Goal: Task Accomplishment & Management: Manage account settings

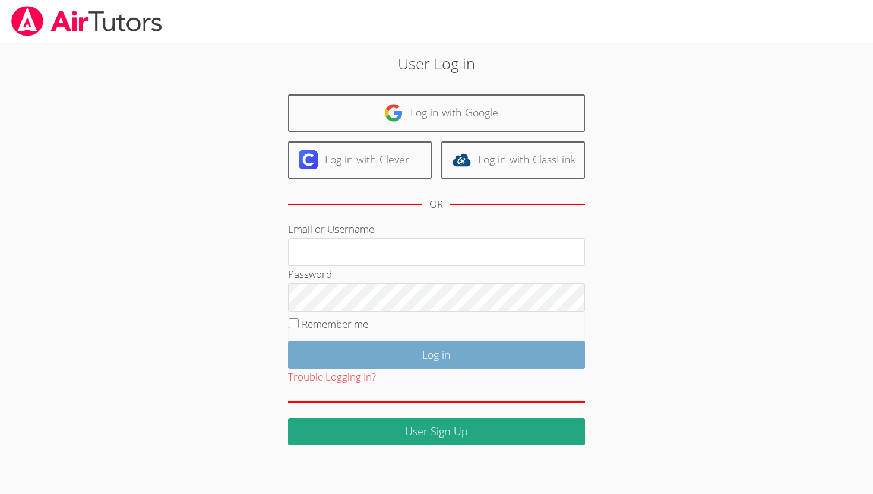
type input "[EMAIL_ADDRESS][DOMAIN_NAME]"
click at [426, 355] on input "Log in" at bounding box center [436, 355] width 297 height 28
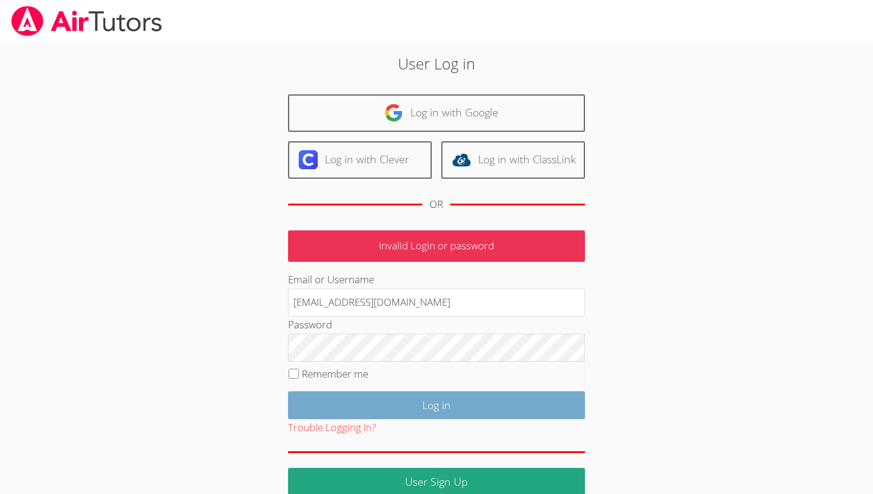
click at [432, 406] on input "Log in" at bounding box center [436, 405] width 297 height 28
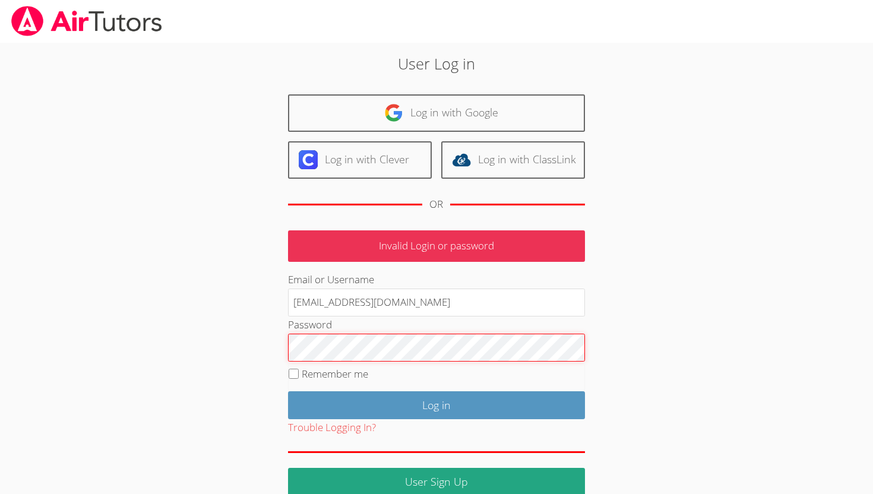
click at [288, 391] on input "Log in" at bounding box center [436, 405] width 297 height 28
click at [322, 369] on label "Remember me" at bounding box center [335, 374] width 66 height 14
click at [299, 369] on input "Remember me" at bounding box center [294, 374] width 10 height 10
checkbox input "true"
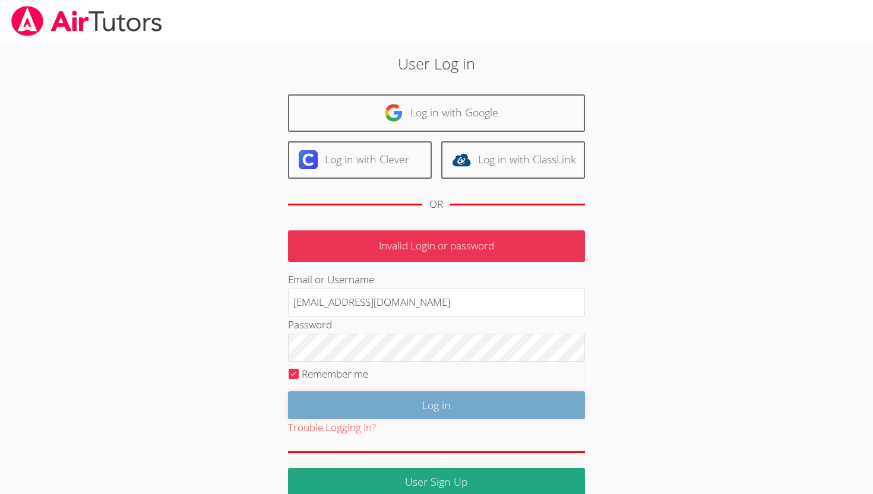
click at [359, 399] on input "Log in" at bounding box center [436, 405] width 297 height 28
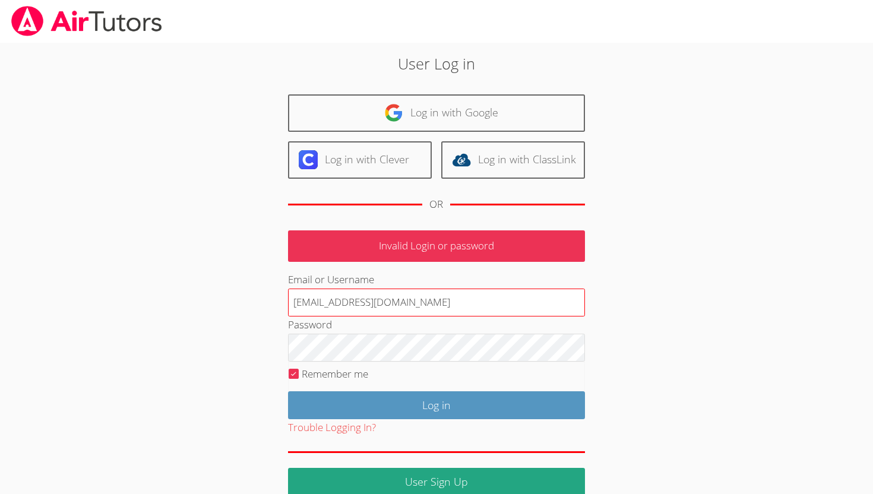
drag, startPoint x: 348, startPoint y: 303, endPoint x: 317, endPoint y: 304, distance: 30.9
click at [317, 304] on input "silviasigaran@airtutors.org" at bounding box center [436, 303] width 297 height 28
click at [356, 304] on input "silviaairtutors.org" at bounding box center [436, 303] width 297 height 28
drag, startPoint x: 381, startPoint y: 304, endPoint x: 357, endPoint y: 304, distance: 23.7
click at [357, 304] on input "silviaairtutors.org" at bounding box center [436, 303] width 297 height 28
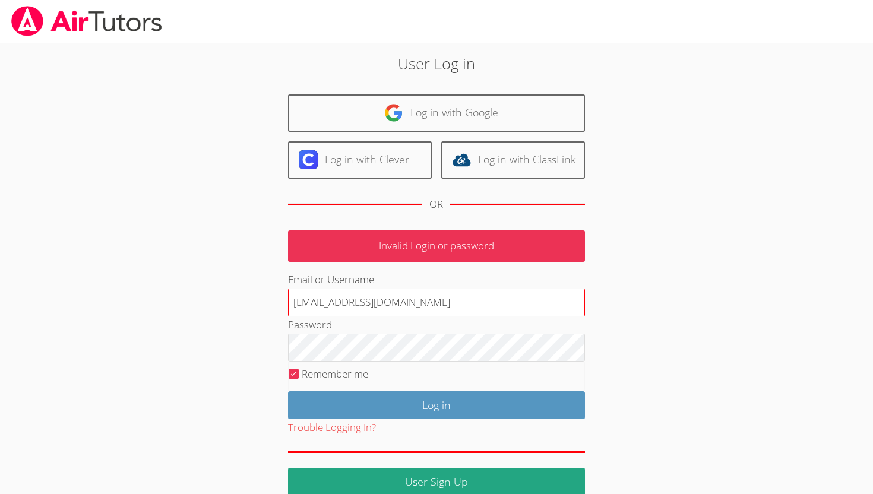
type input "[EMAIL_ADDRESS][DOMAIN_NAME]"
click at [288, 391] on input "Log in" at bounding box center [436, 405] width 297 height 28
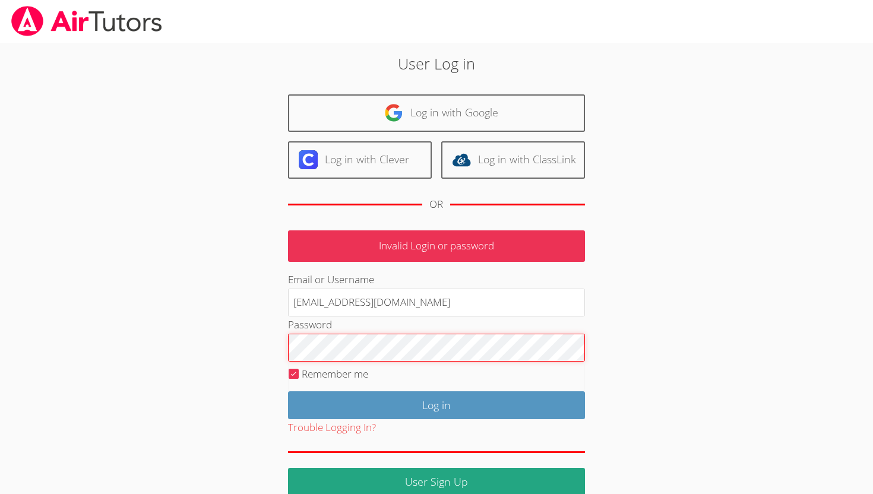
click at [288, 391] on input "Log in" at bounding box center [436, 405] width 297 height 28
click at [335, 432] on button "Trouble Logging In?" at bounding box center [332, 427] width 88 height 17
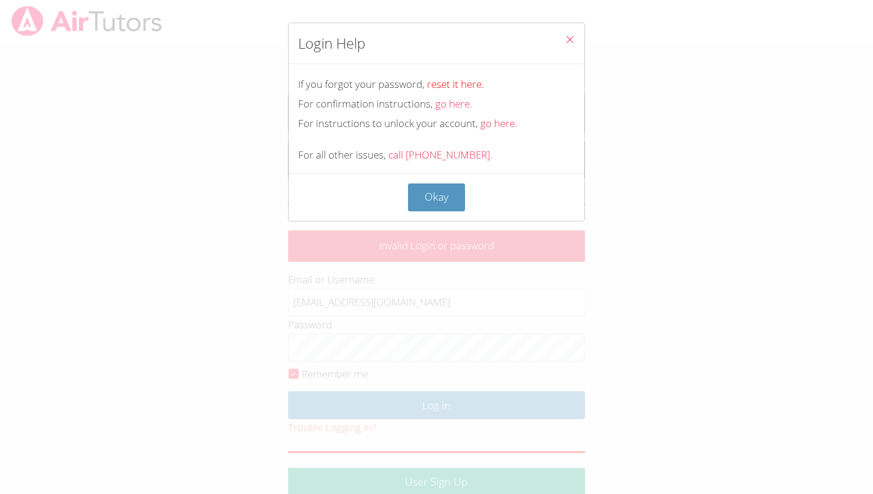
click at [464, 85] on link "reset it here." at bounding box center [455, 84] width 57 height 14
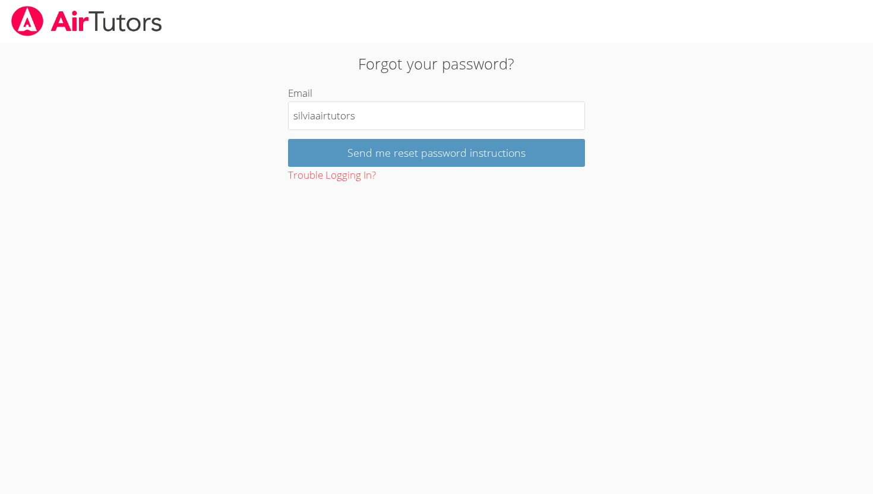
type input "silviaairtutors"
